Goal: Task Accomplishment & Management: Use online tool/utility

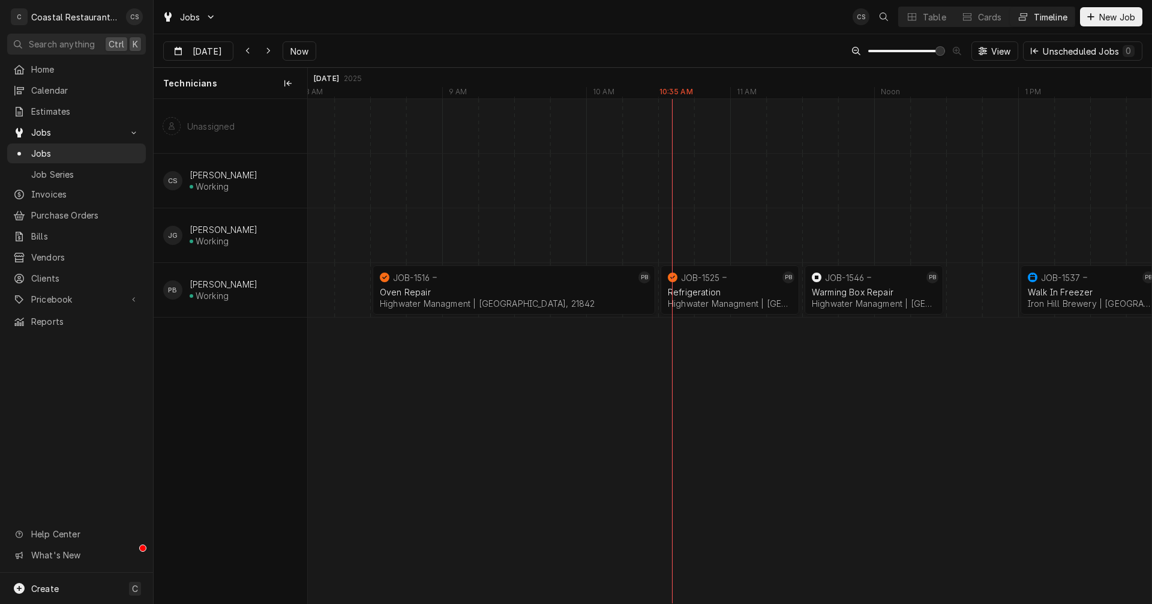
scroll to position [0, 16467]
click at [492, 290] on div "Oven Repair" at bounding box center [514, 292] width 268 height 10
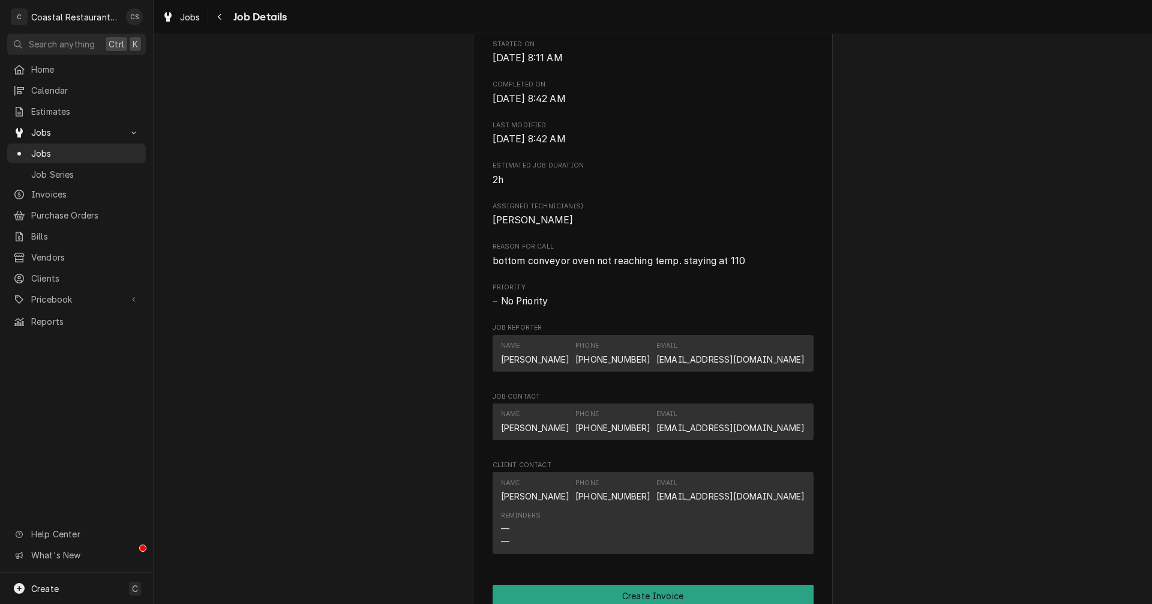
scroll to position [660, 0]
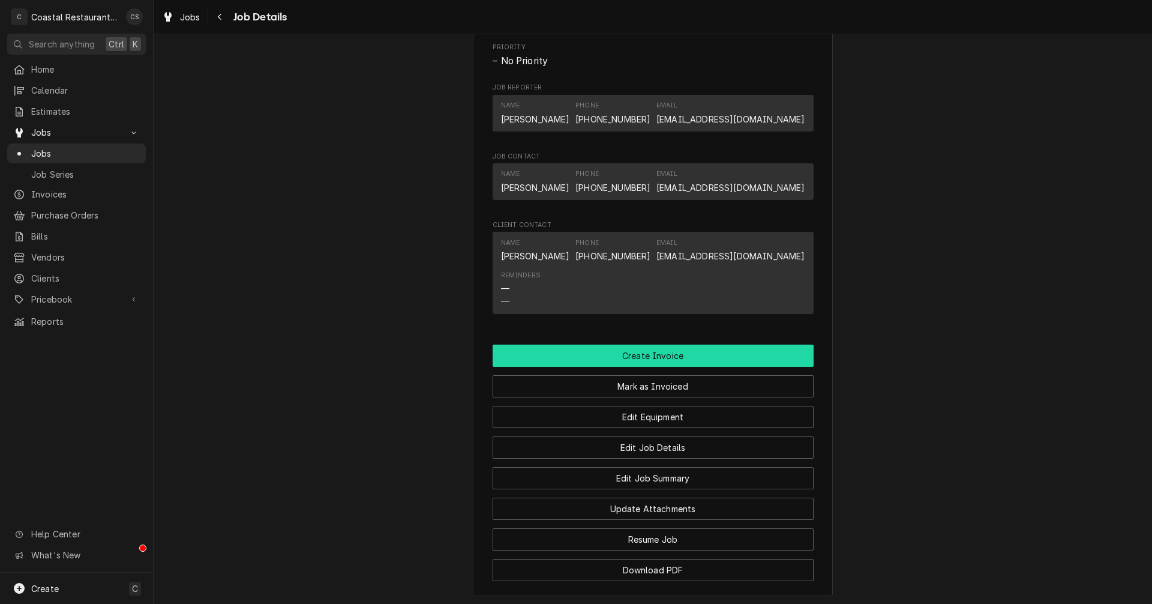
click at [668, 367] on button "Create Invoice" at bounding box center [653, 356] width 321 height 22
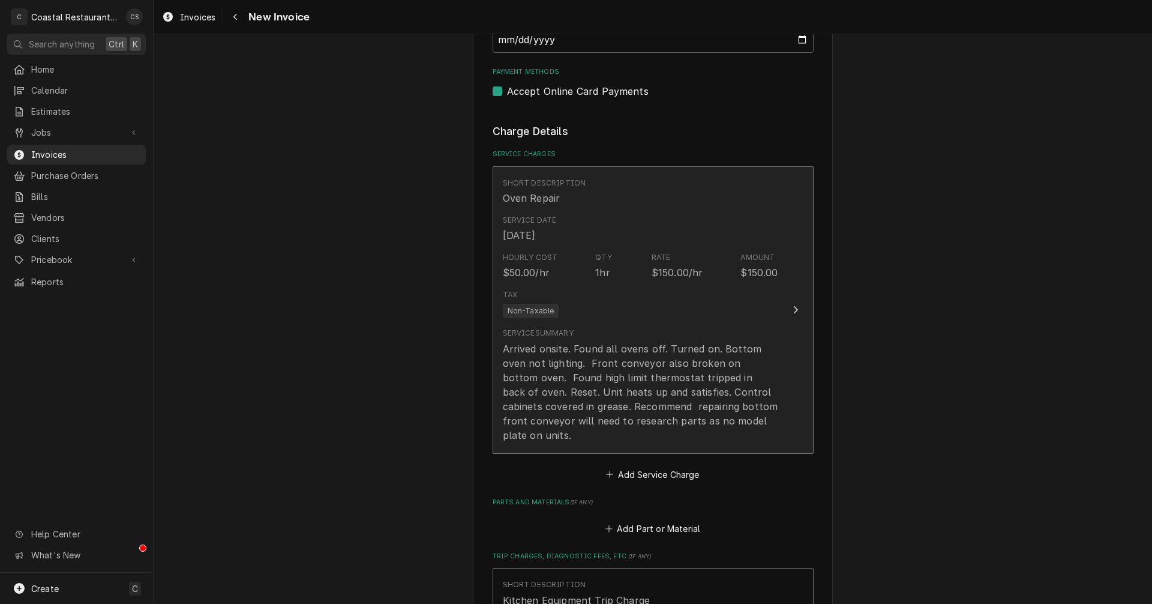
scroll to position [900, 0]
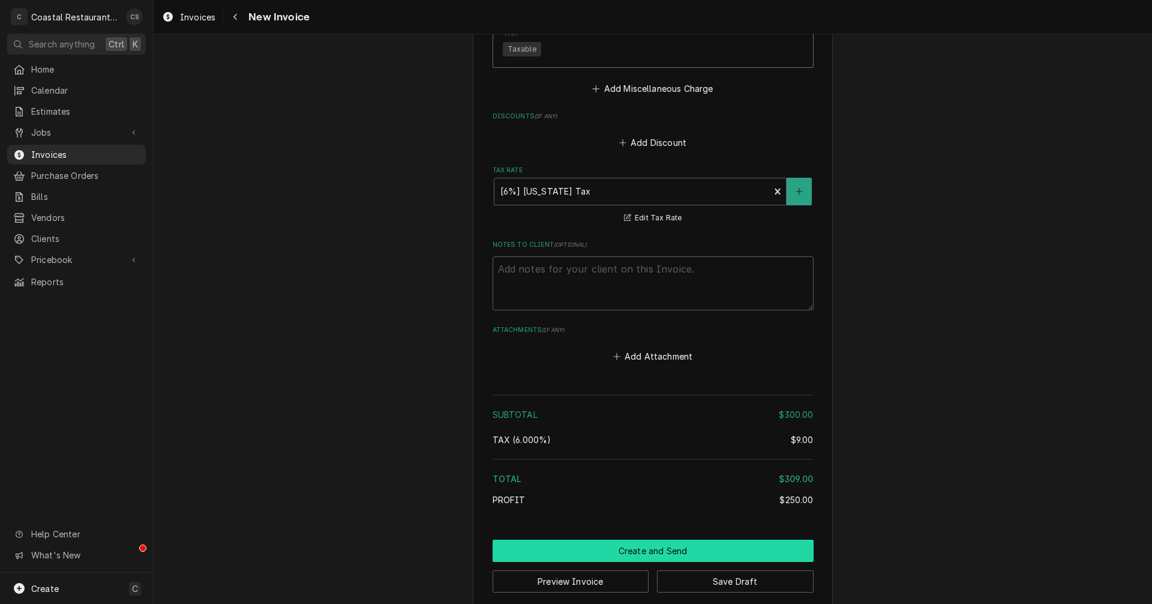
click at [648, 540] on button "Create and Send" at bounding box center [653, 551] width 321 height 22
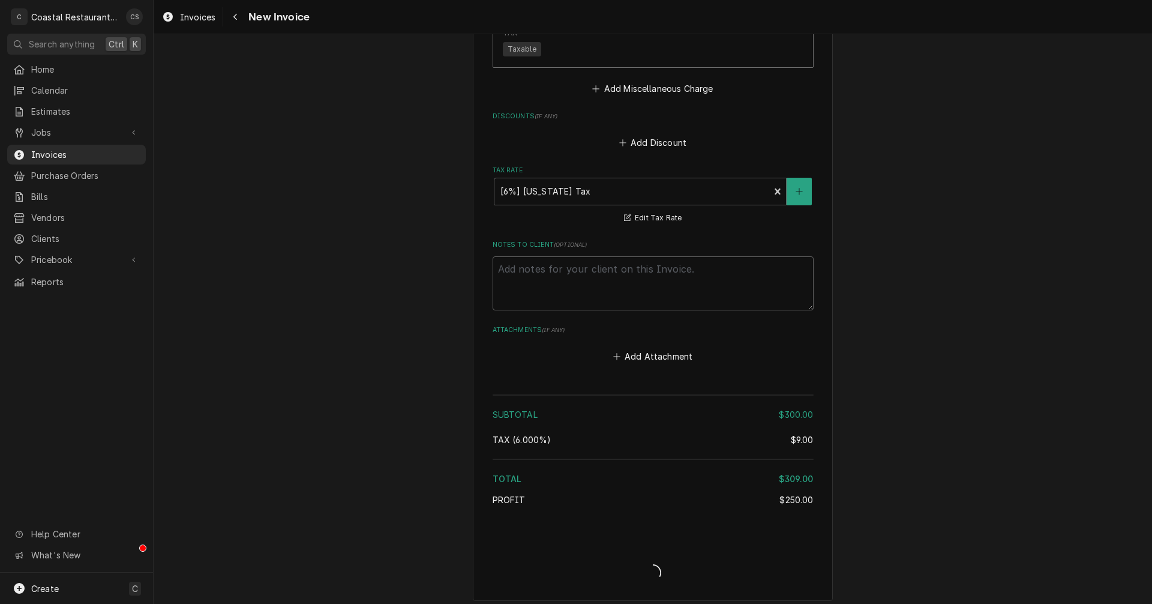
scroll to position [1520, 0]
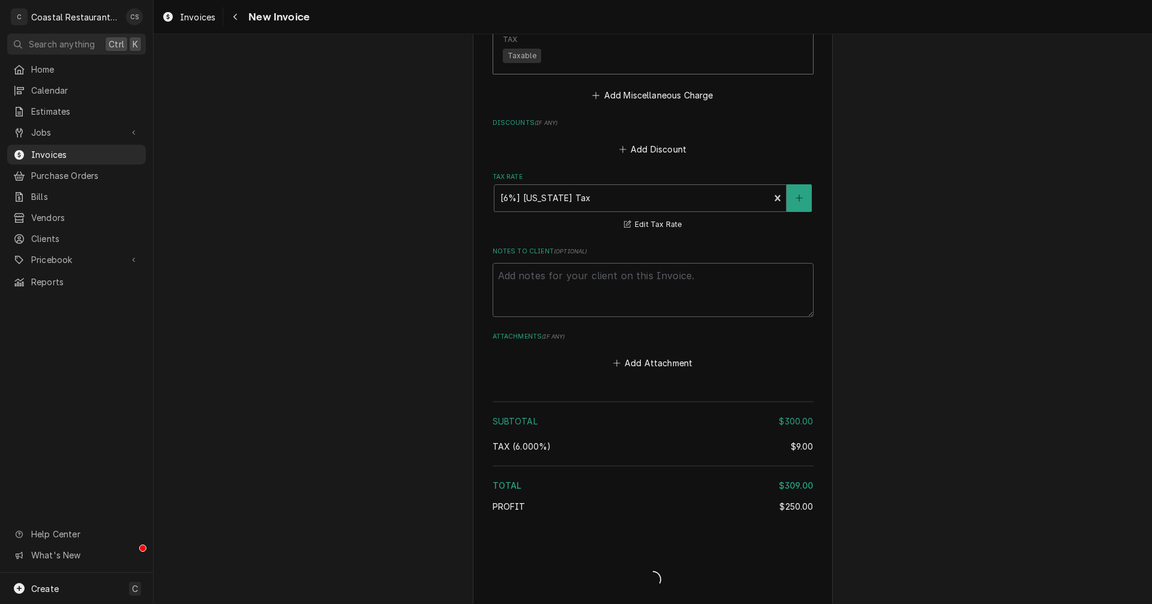
type textarea "x"
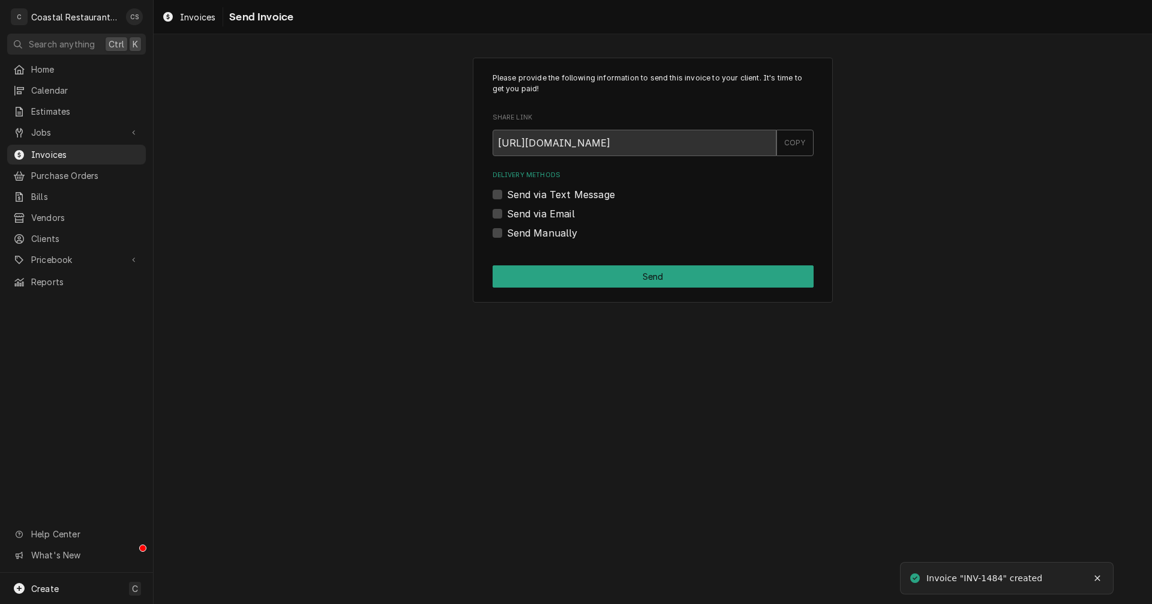
click at [507, 213] on label "Send via Email" at bounding box center [541, 213] width 68 height 14
click at [507, 213] on input "Send via Email" at bounding box center [667, 219] width 321 height 26
checkbox input "true"
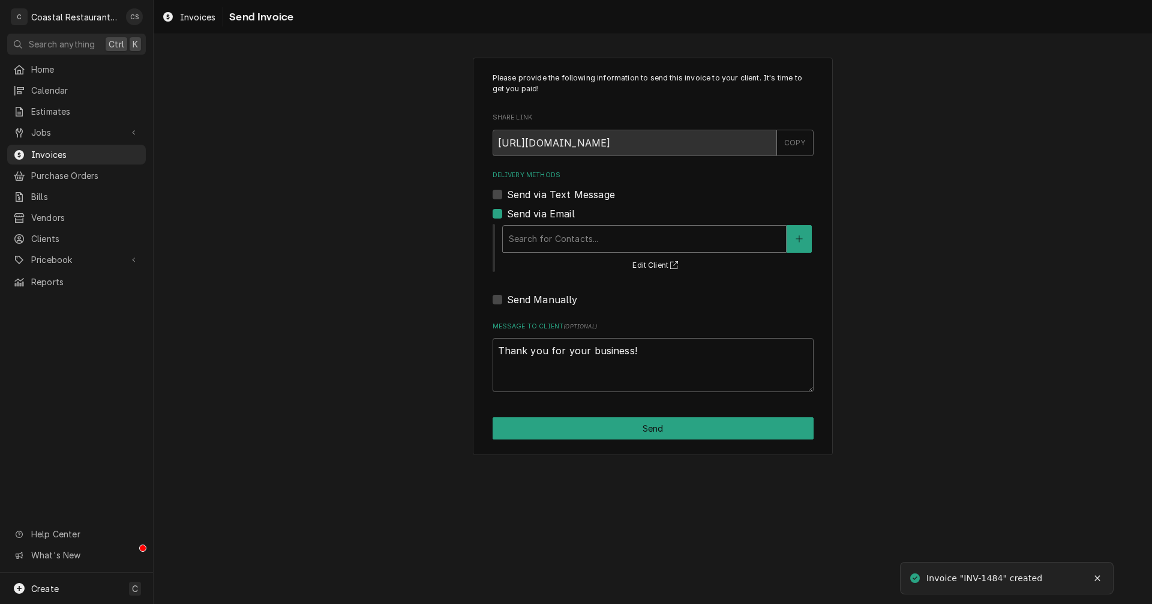
click at [546, 239] on div "Delivery Methods" at bounding box center [644, 239] width 271 height 22
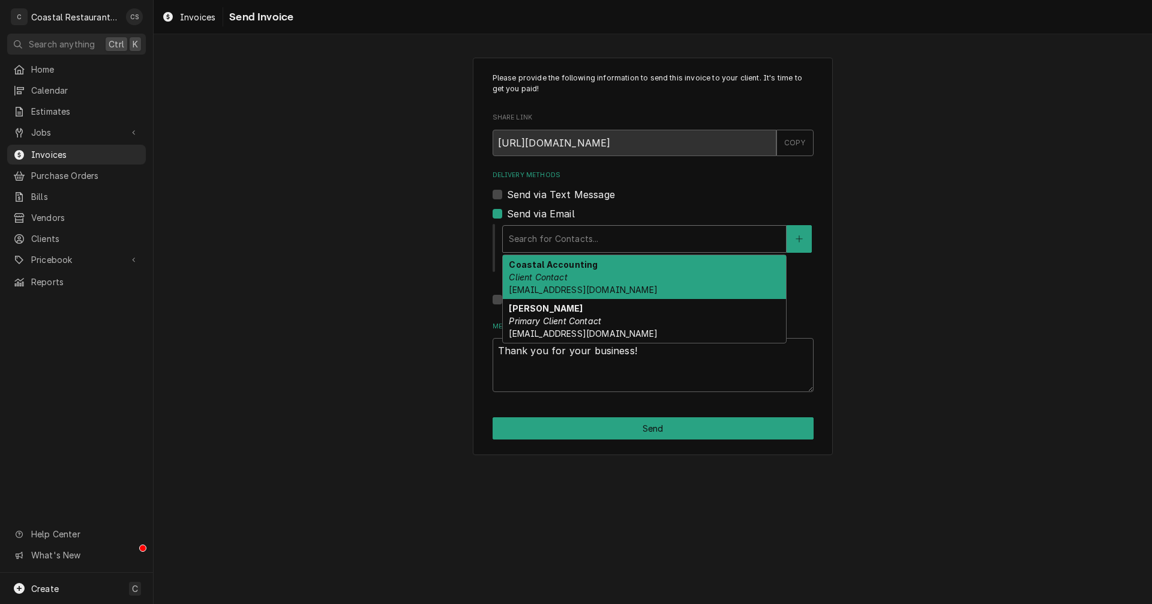
click at [557, 278] on em "Client Contact" at bounding box center [538, 277] width 58 height 10
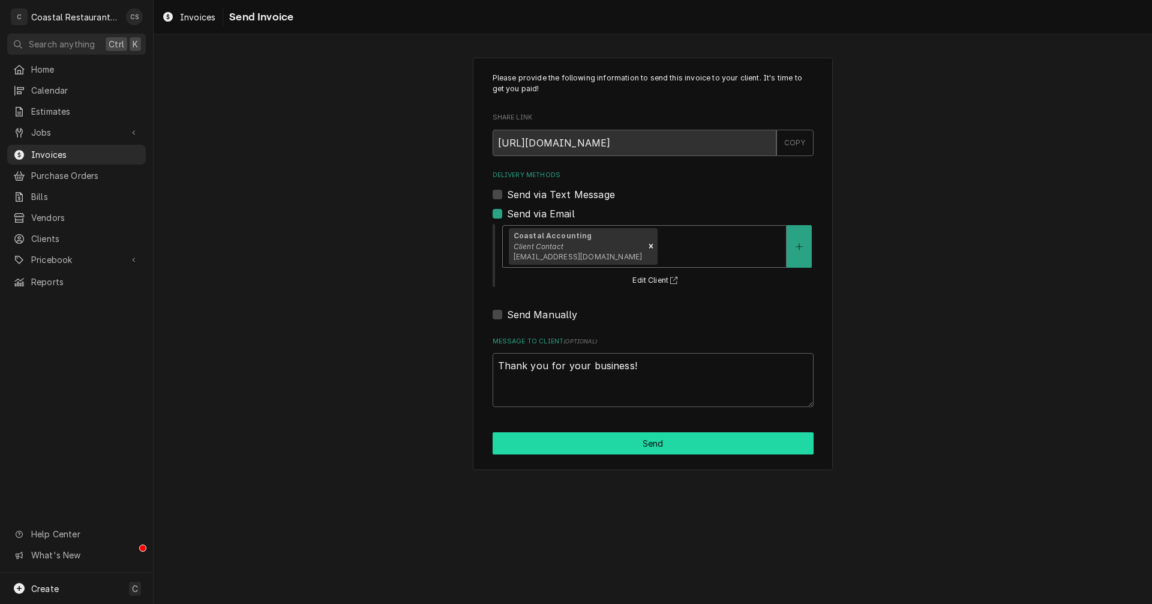
click at [633, 445] on button "Send" at bounding box center [653, 443] width 321 height 22
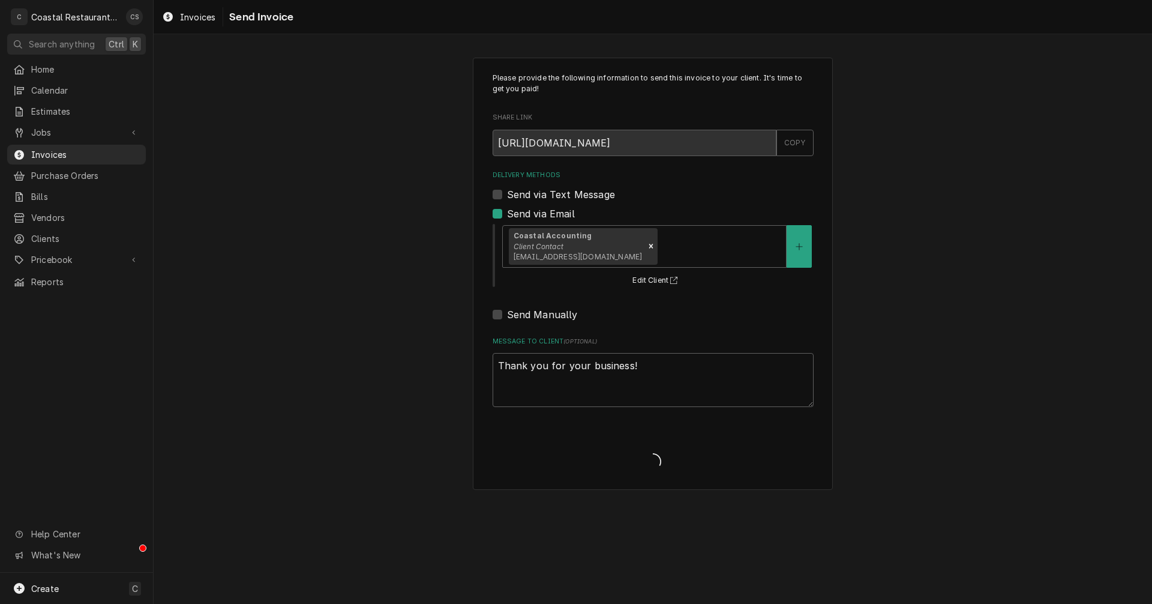
type textarea "x"
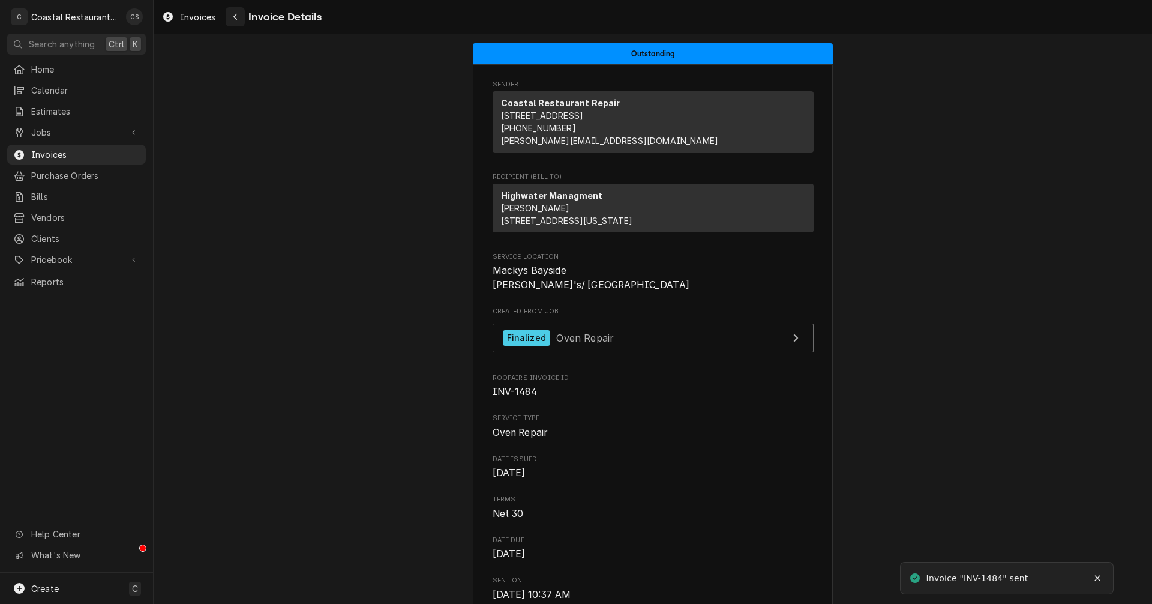
click at [239, 20] on div "Navigate back" at bounding box center [235, 17] width 12 height 12
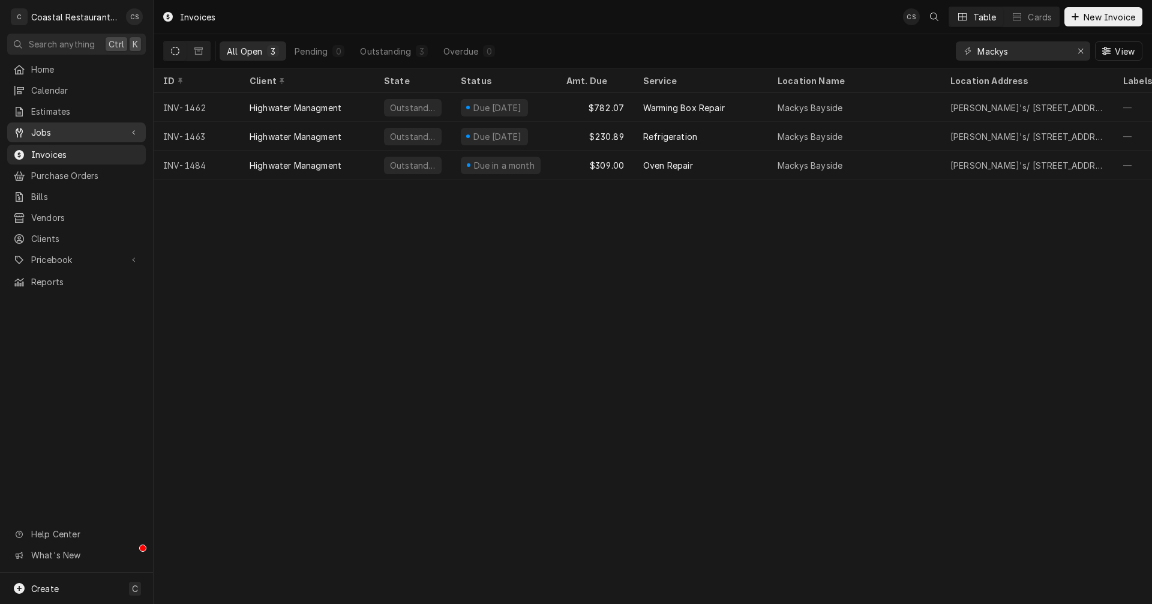
click at [94, 128] on span "Jobs" at bounding box center [76, 132] width 91 height 13
click at [83, 147] on span "Jobs" at bounding box center [85, 153] width 109 height 13
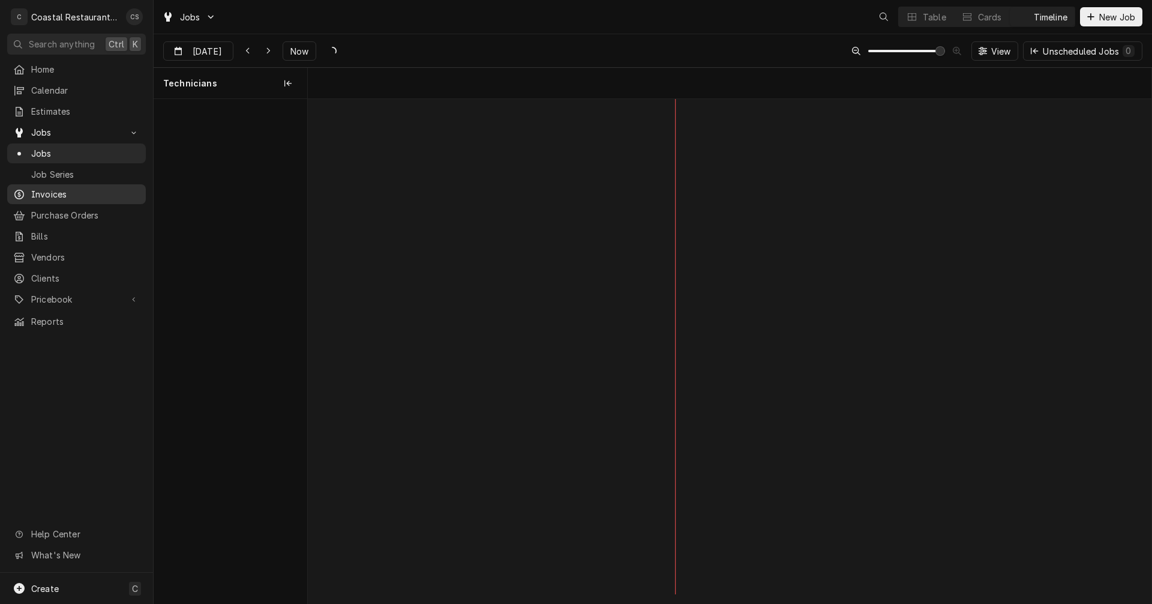
scroll to position [0, 16719]
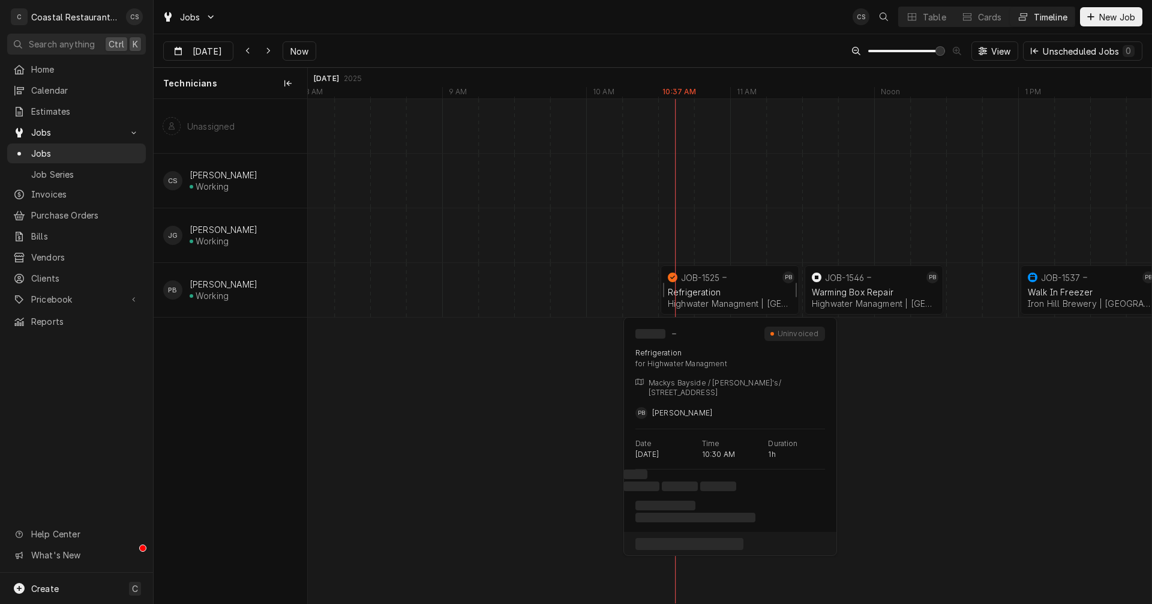
click at [736, 290] on div "Refrigeration" at bounding box center [730, 292] width 124 height 10
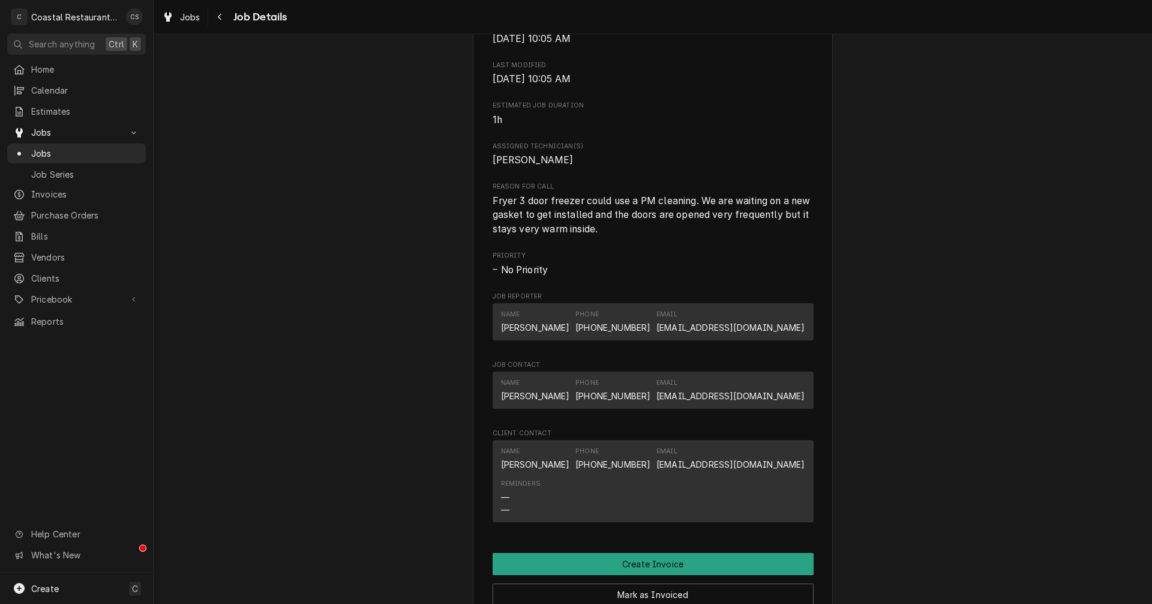
scroll to position [720, 0]
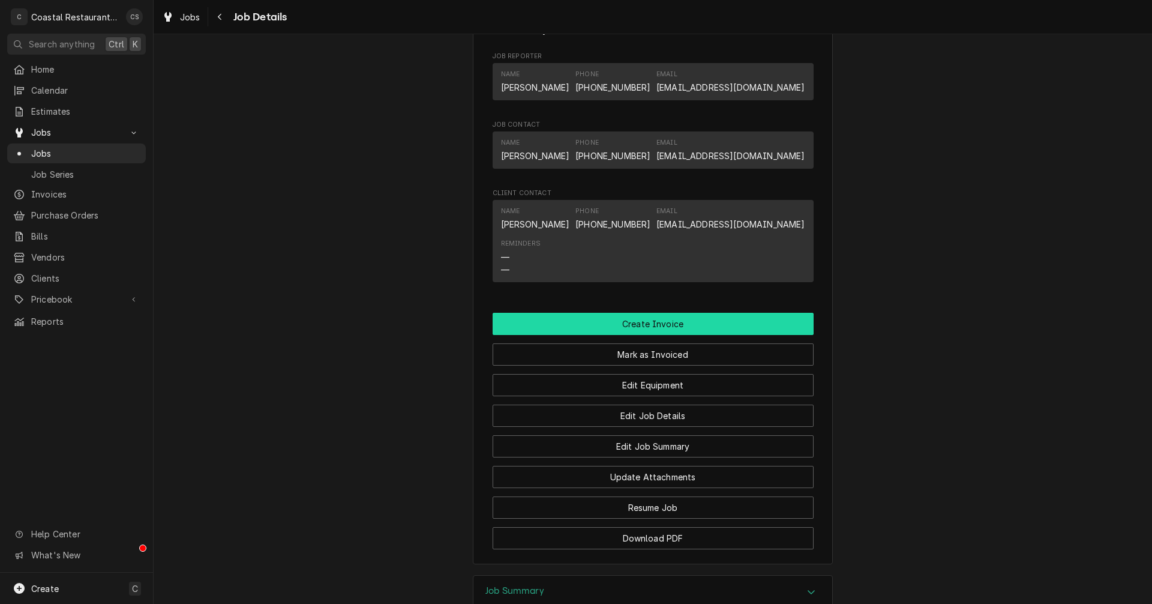
click at [654, 335] on button "Create Invoice" at bounding box center [653, 324] width 321 height 22
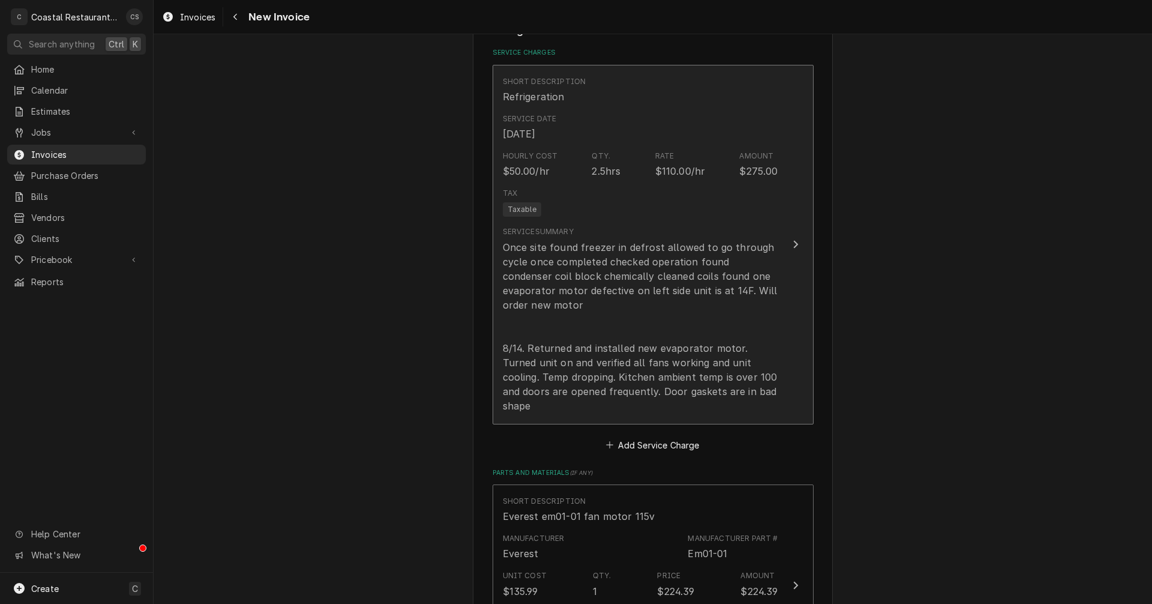
scroll to position [1020, 0]
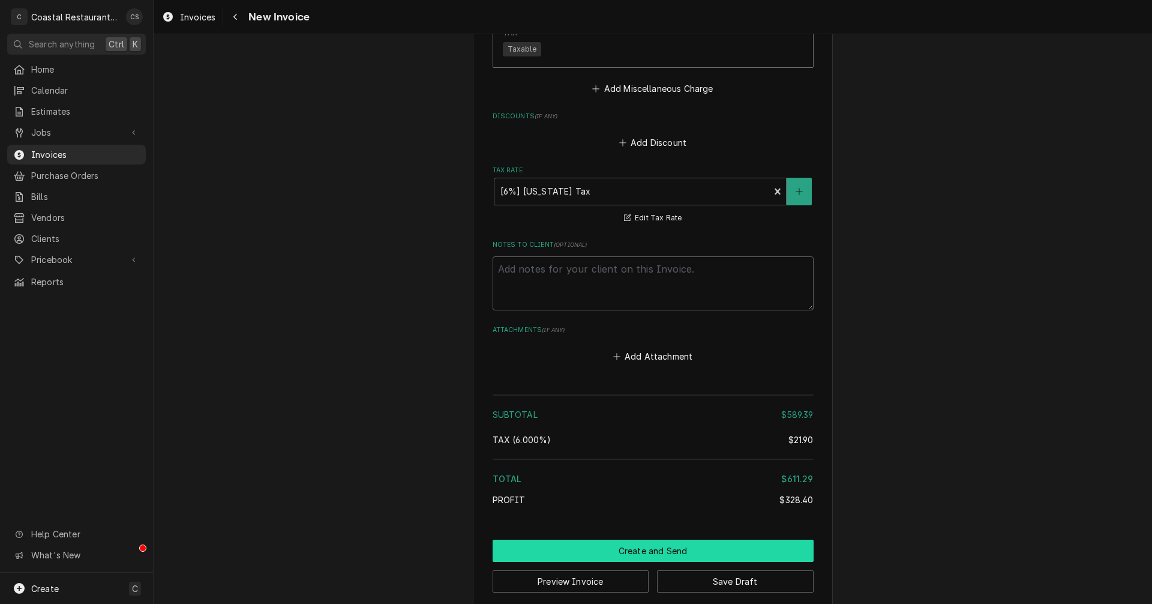
click at [657, 541] on button "Create and Send" at bounding box center [653, 551] width 321 height 22
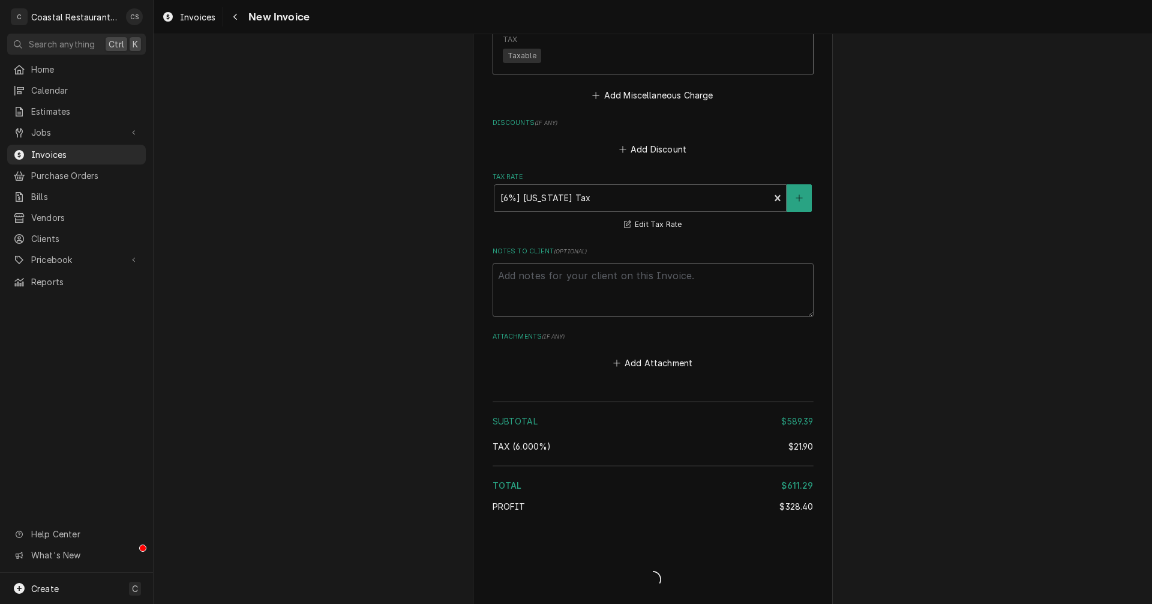
type textarea "x"
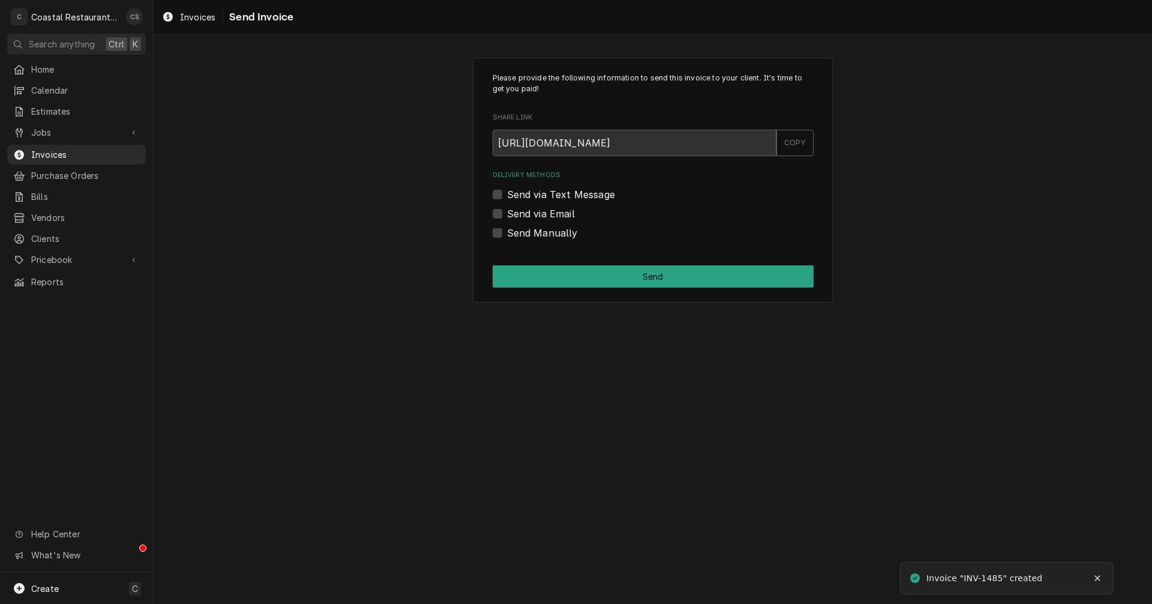
click at [507, 212] on label "Send via Email" at bounding box center [541, 213] width 68 height 14
click at [507, 212] on input "Send via Email" at bounding box center [667, 219] width 321 height 26
checkbox input "true"
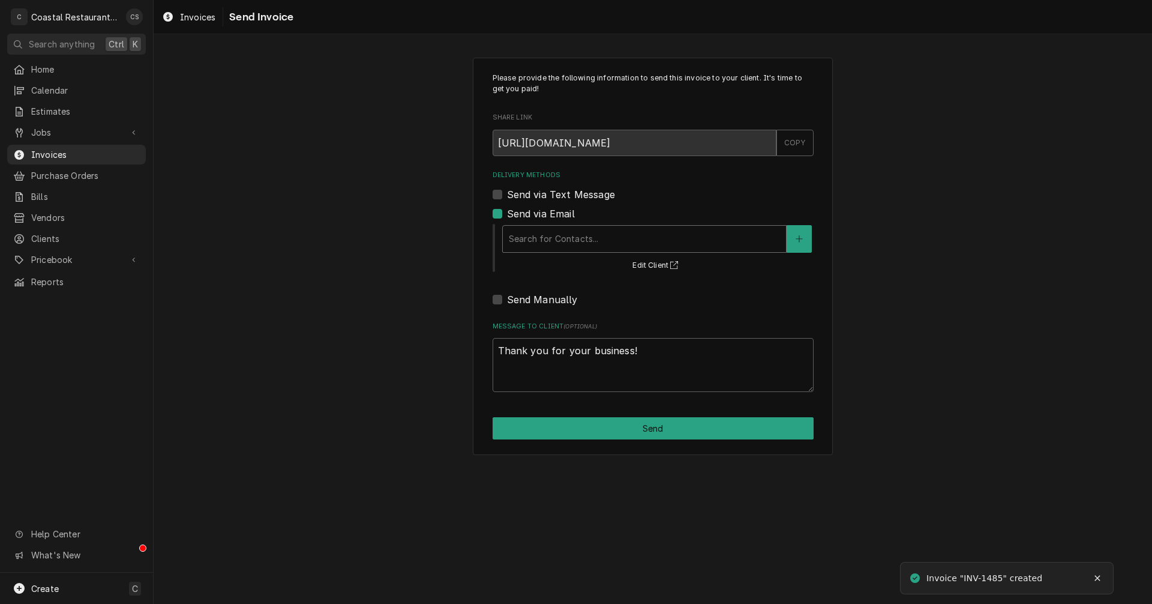
click at [547, 244] on div "Delivery Methods" at bounding box center [644, 239] width 271 height 22
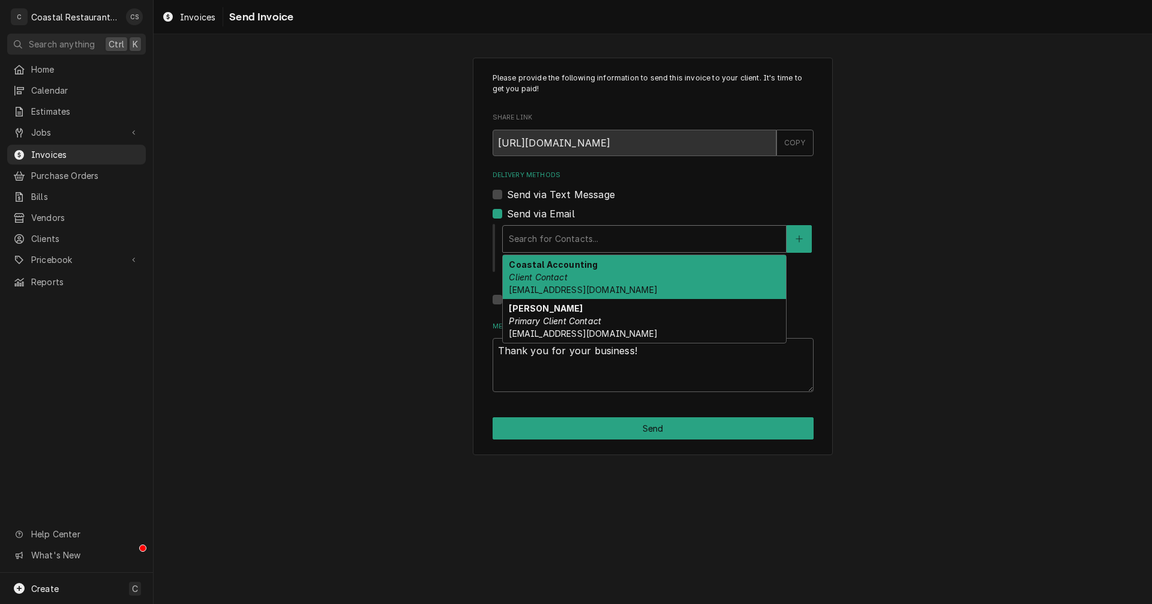
click at [556, 277] on em "Client Contact" at bounding box center [538, 277] width 58 height 10
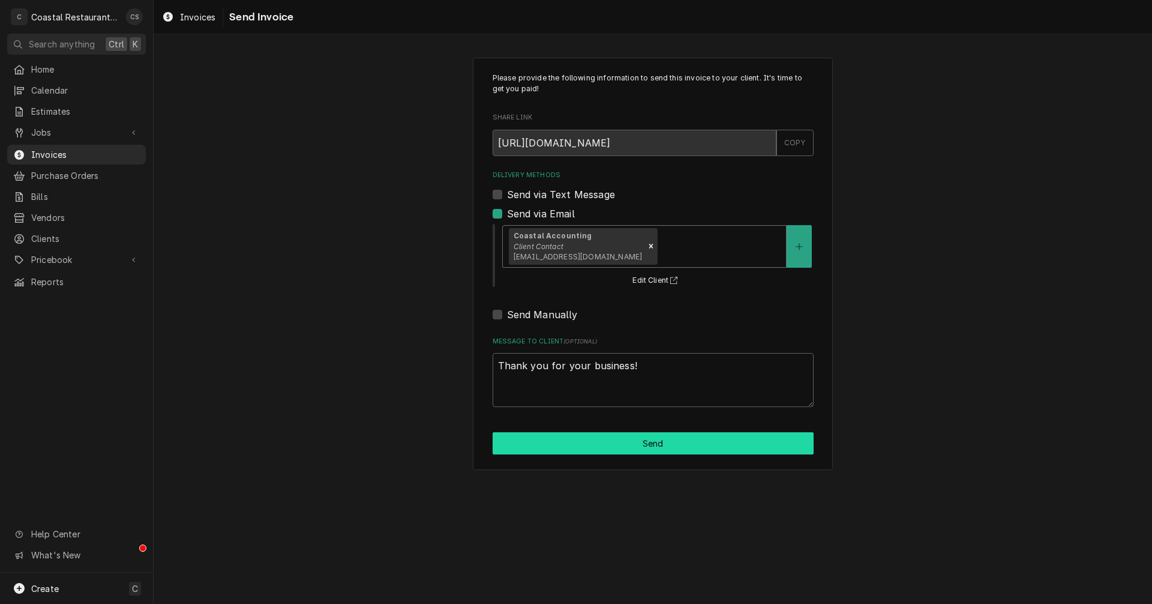
click at [656, 445] on button "Send" at bounding box center [653, 443] width 321 height 22
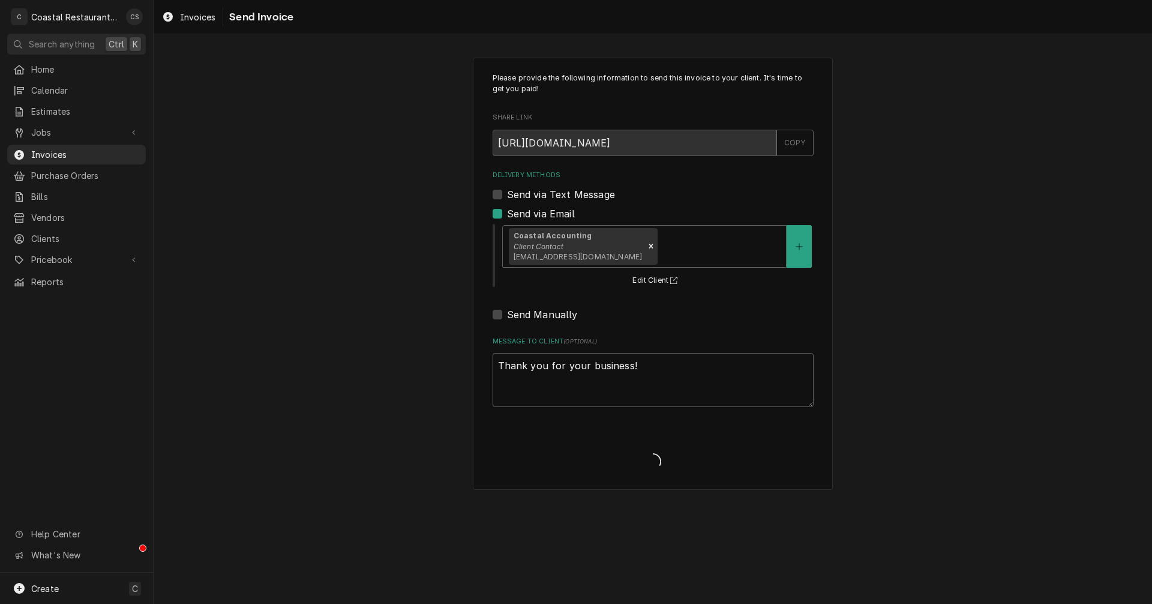
type textarea "x"
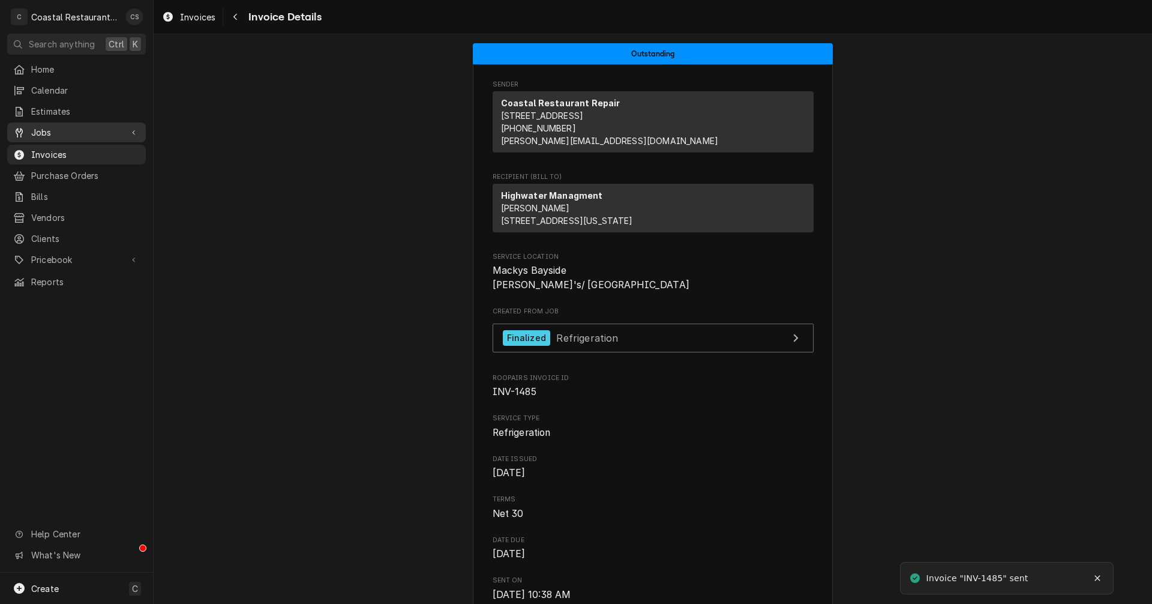
click at [67, 130] on span "Jobs" at bounding box center [76, 132] width 91 height 13
click at [67, 143] on link "Jobs" at bounding box center [76, 153] width 139 height 20
